Goal: Task Accomplishment & Management: Use online tool/utility

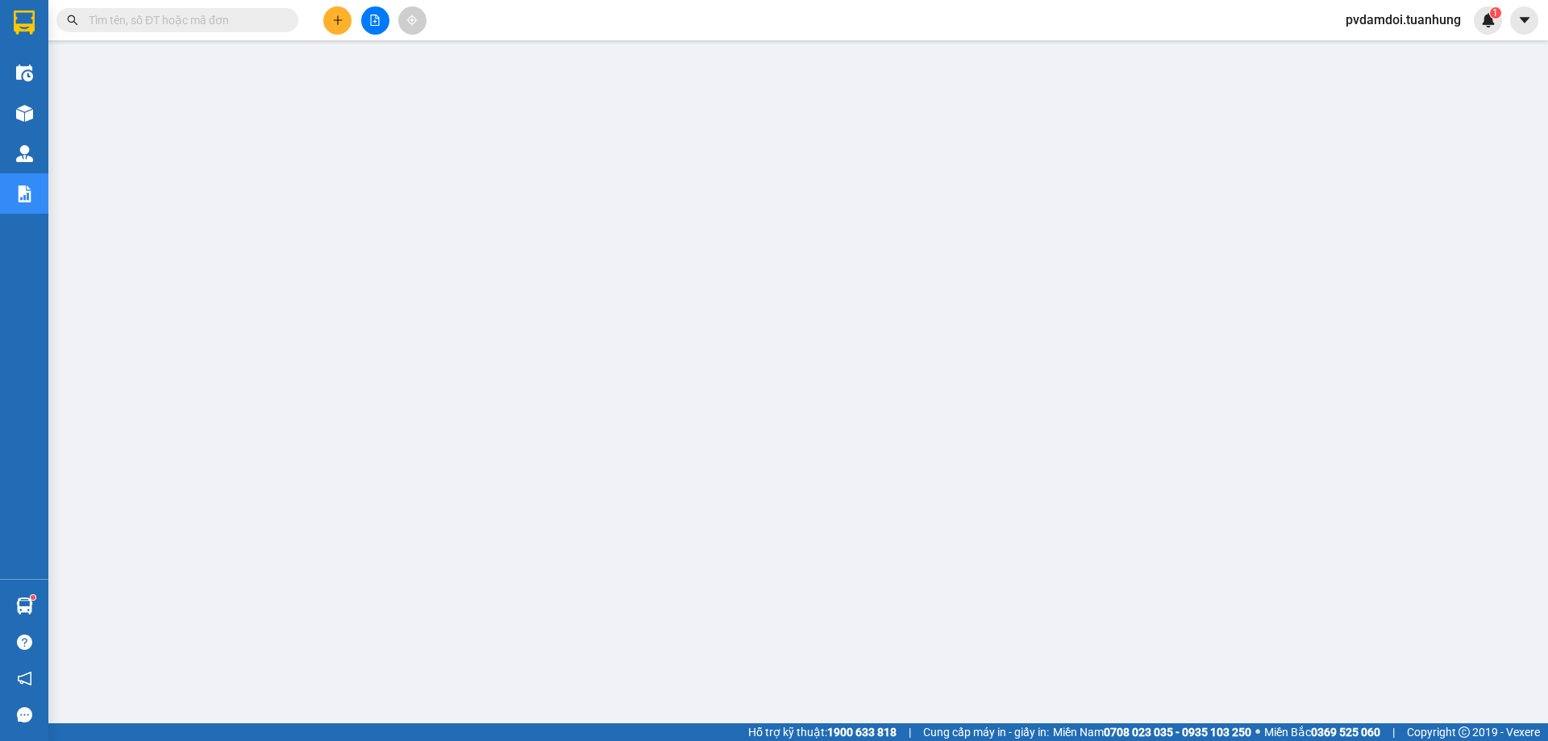
click at [45, 153] on div "Quản Lý" at bounding box center [24, 153] width 48 height 40
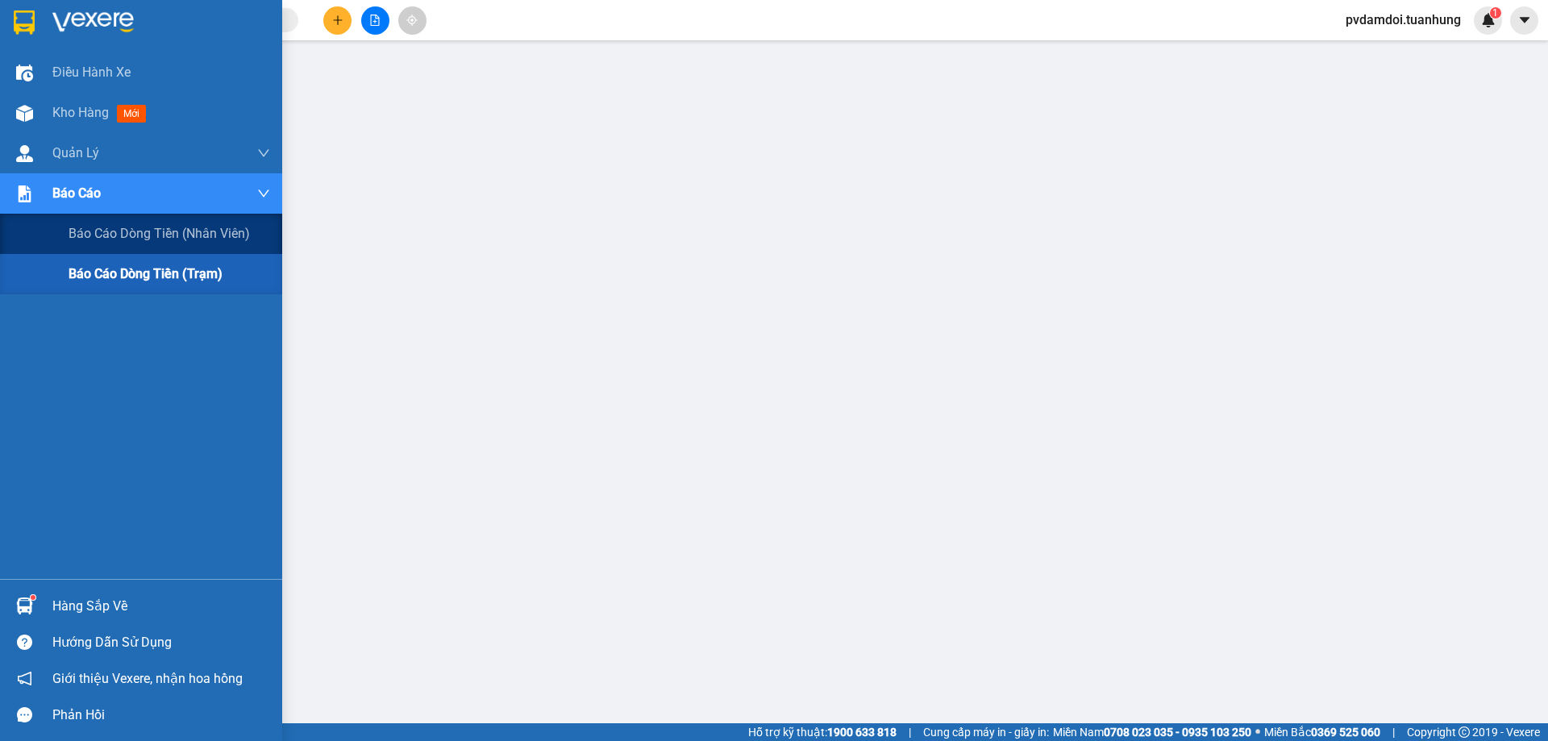
click at [32, 188] on img at bounding box center [24, 193] width 17 height 17
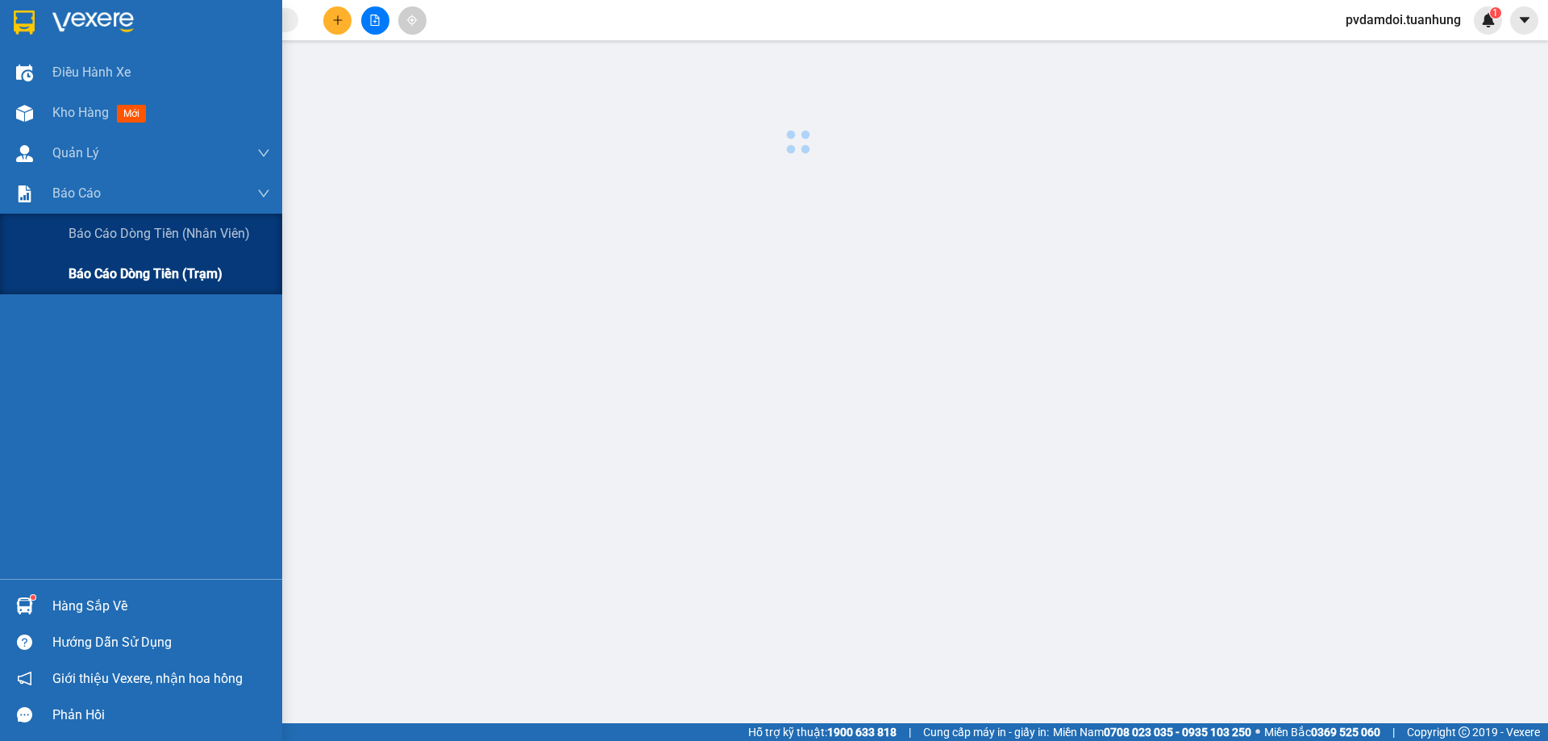
click at [84, 261] on div "Báo cáo dòng tiền (trạm)" at bounding box center [170, 274] width 202 height 40
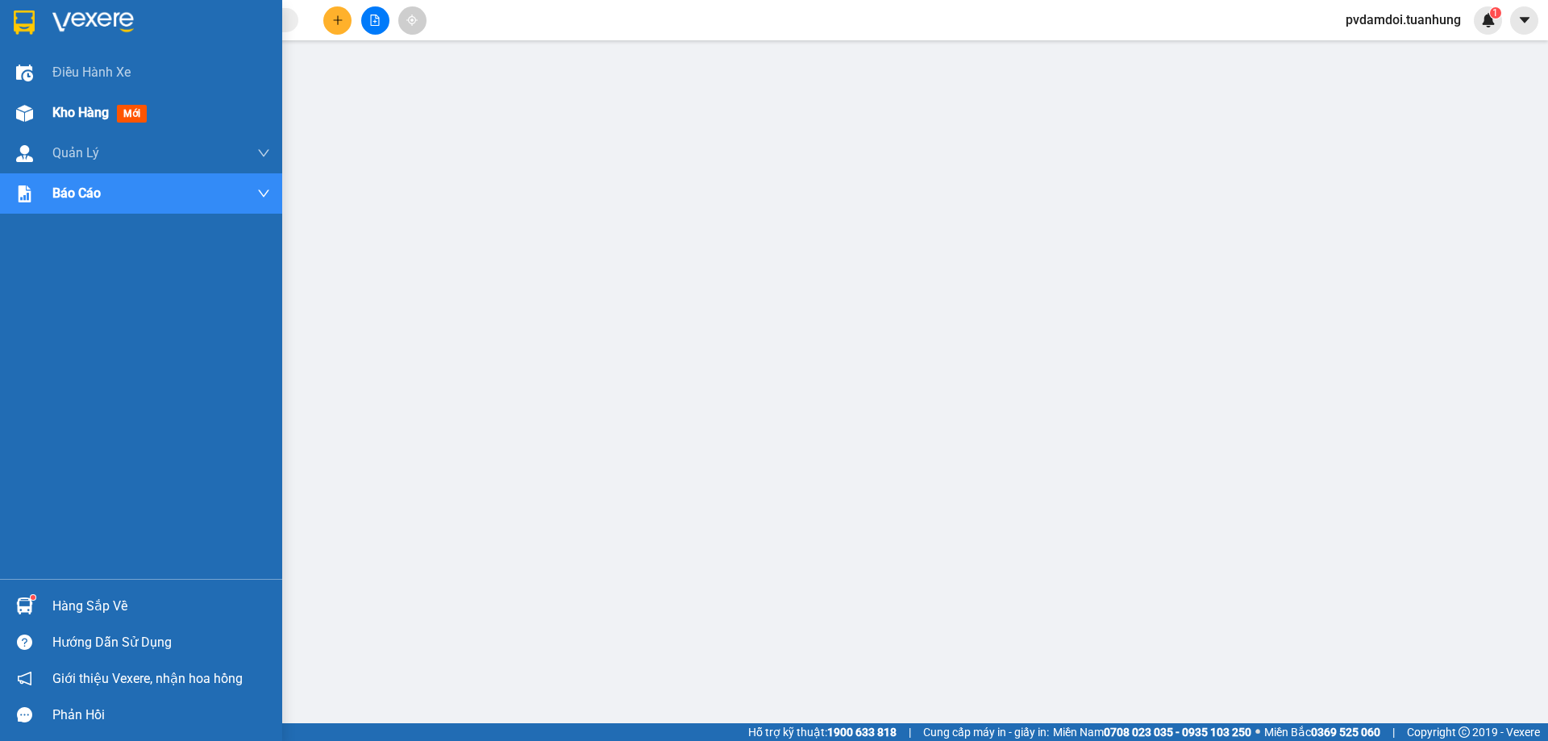
click at [63, 119] on span "Kho hàng" at bounding box center [80, 112] width 56 height 15
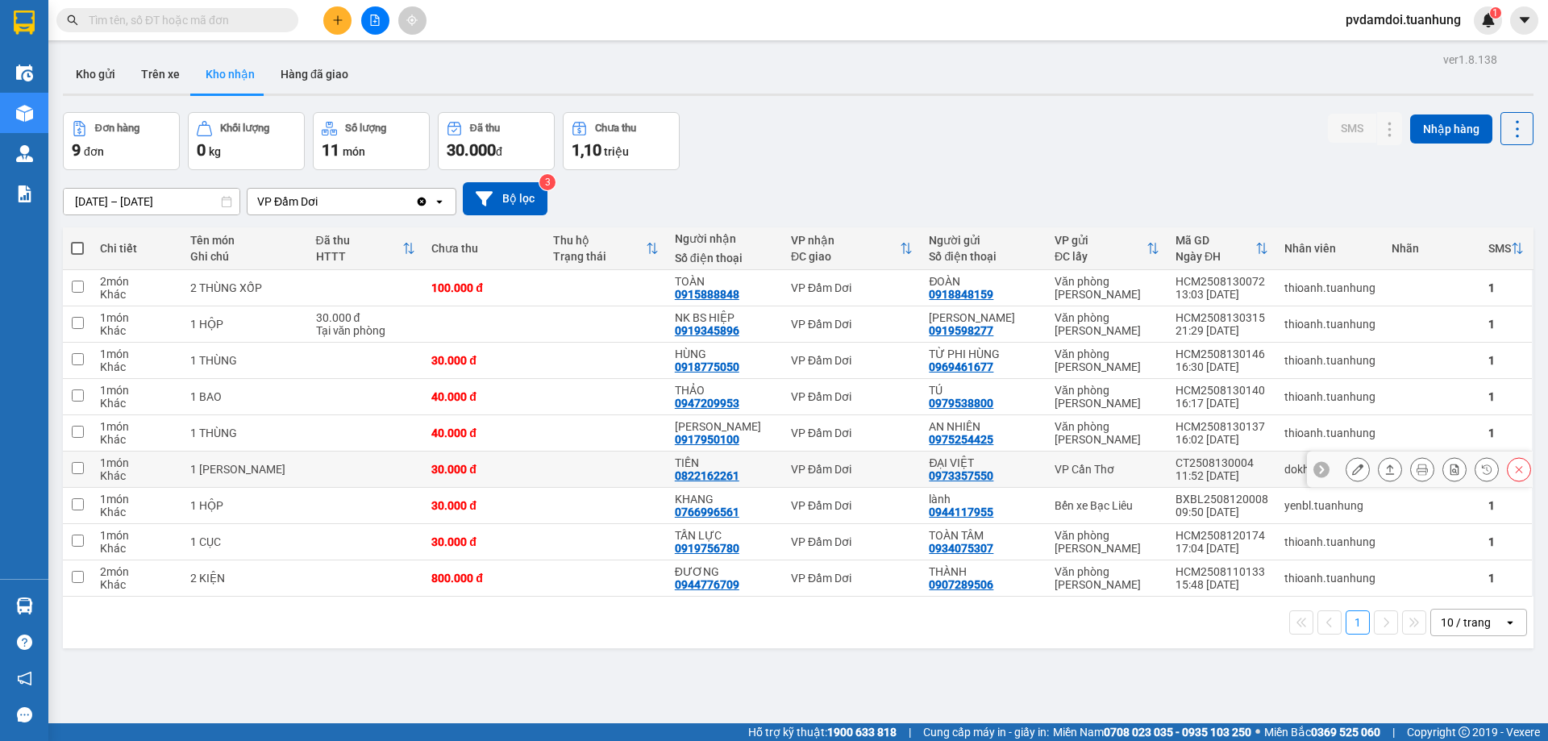
click at [1385, 475] on icon at bounding box center [1390, 469] width 11 height 11
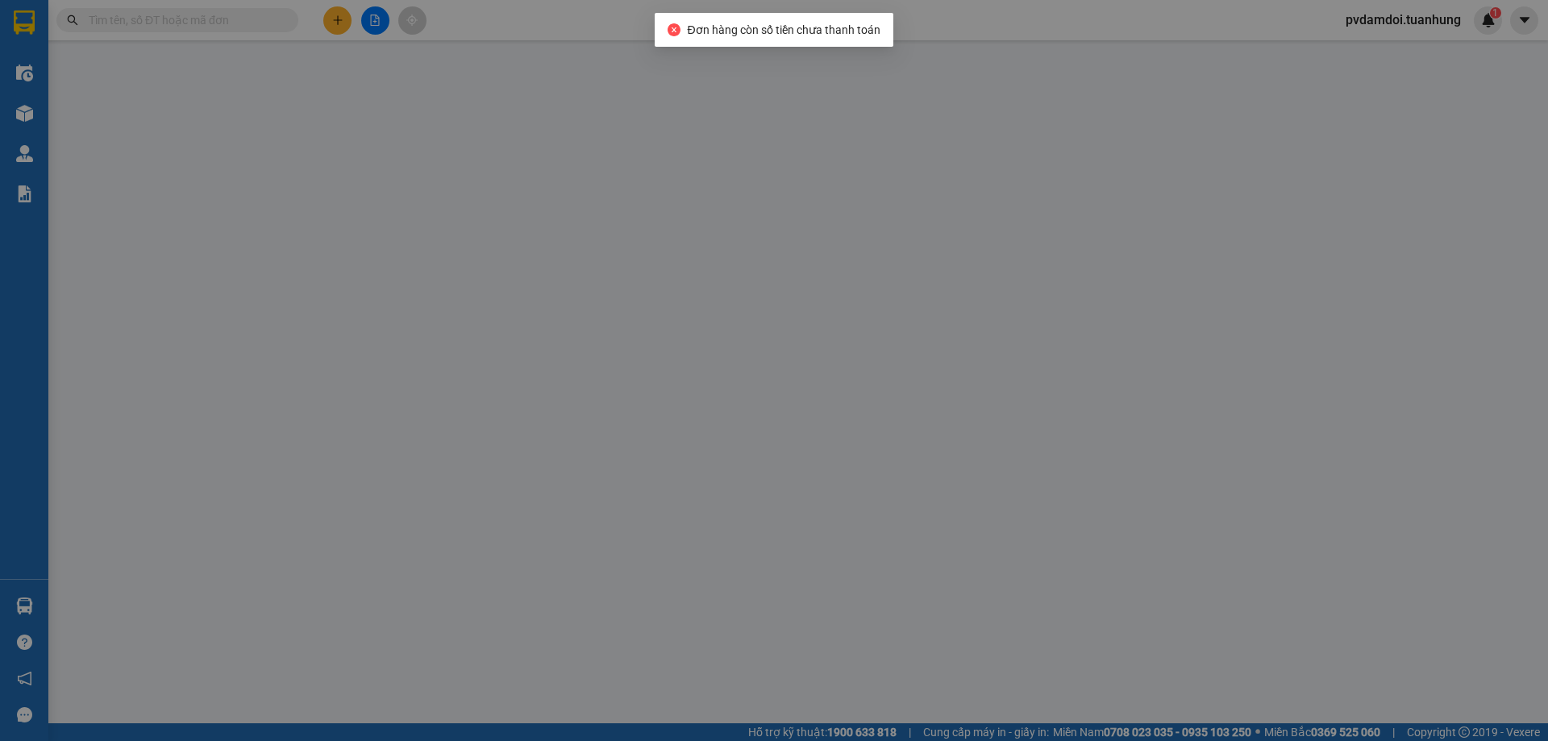
type input "0973357550"
type input "ĐẠI VIỆT"
type input "0822162261"
type input "TIẾN"
type input "30.000"
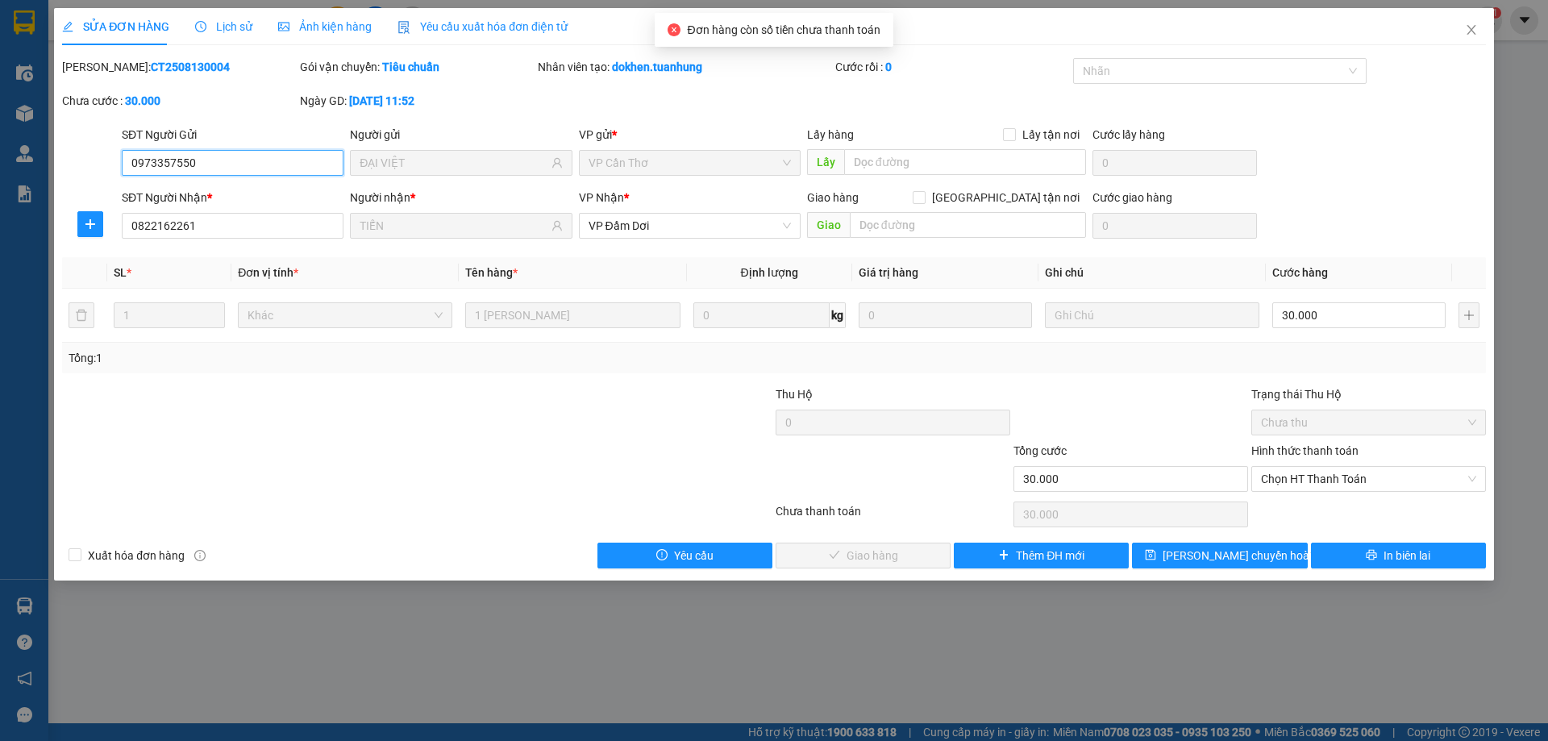
click at [1316, 417] on form "Thu Hộ 0 Trạng thái Thu Hộ Chưa thu Tổng cước 30.000 Hình thức thanh toán Chọn …" at bounding box center [774, 441] width 1424 height 113
click at [1312, 468] on span "Chọn HT Thanh Toán" at bounding box center [1368, 479] width 215 height 24
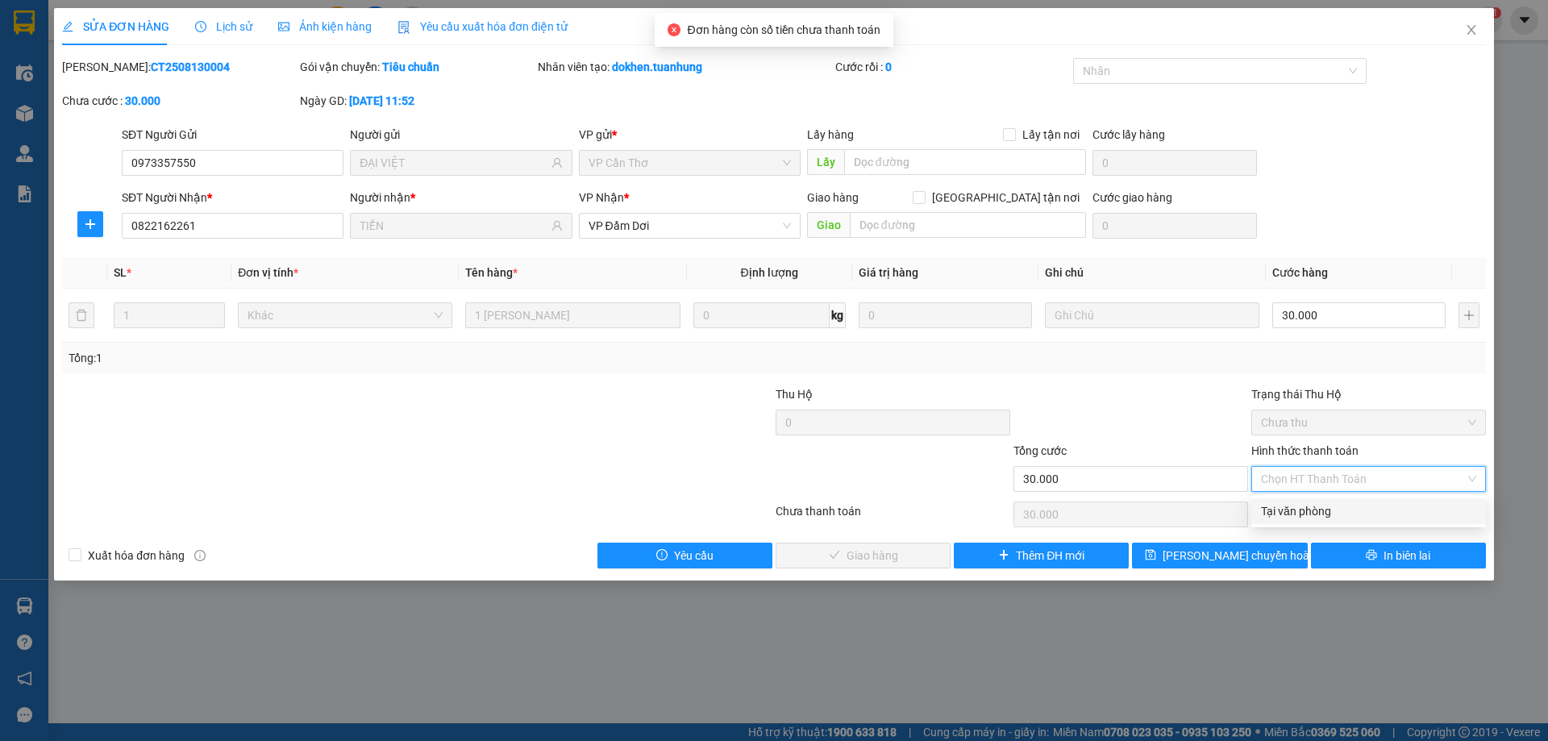
click at [1305, 515] on div "Tại văn phòng" at bounding box center [1368, 511] width 215 height 18
type input "0"
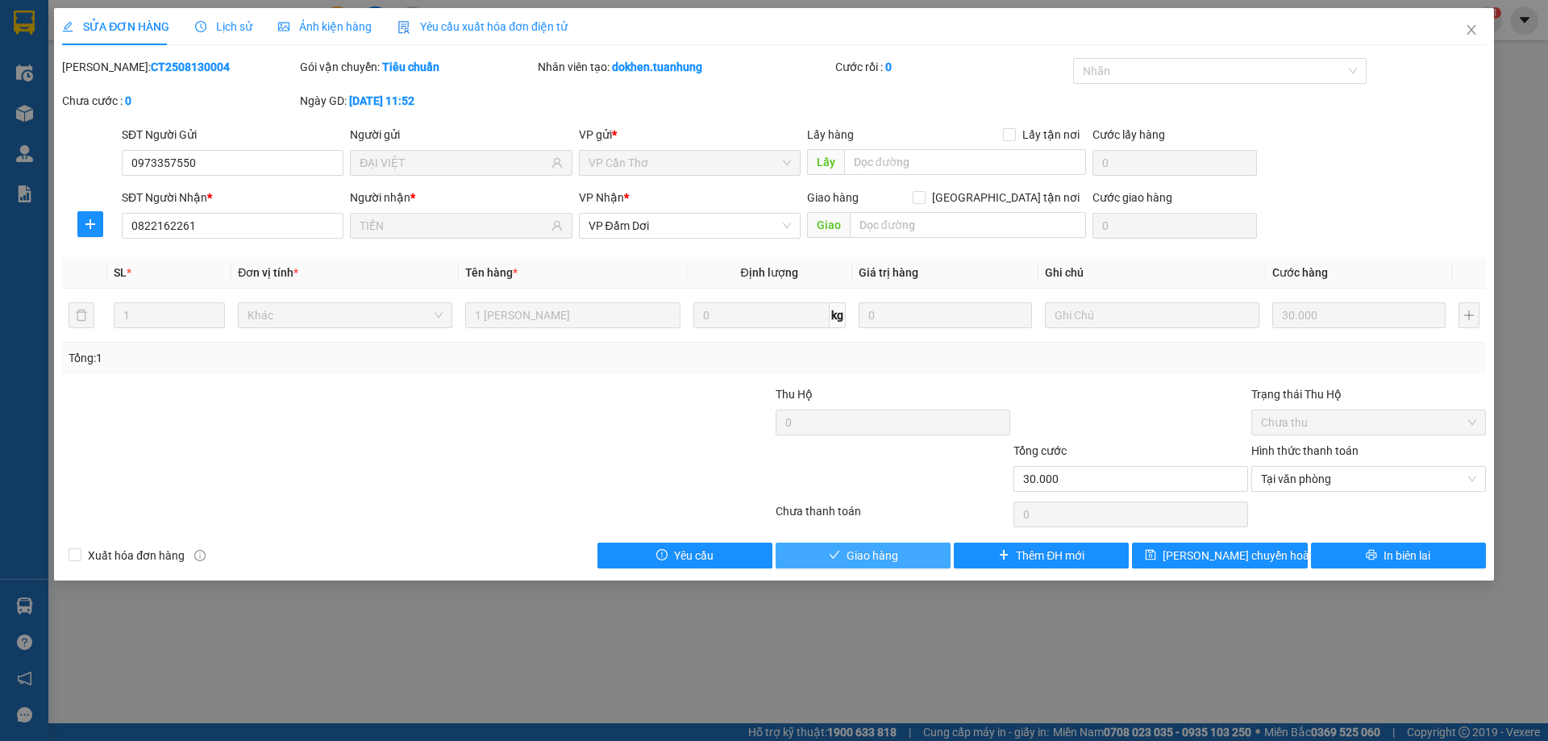
click at [924, 554] on button "Giao hàng" at bounding box center [863, 556] width 175 height 26
